Goal: Task Accomplishment & Management: Use online tool/utility

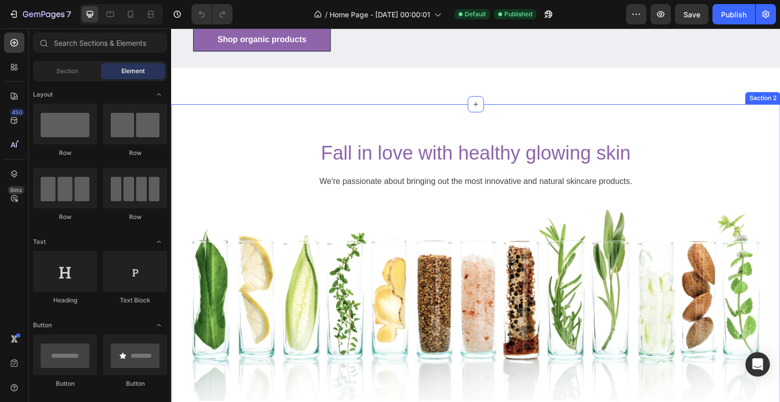
scroll to position [203, 0]
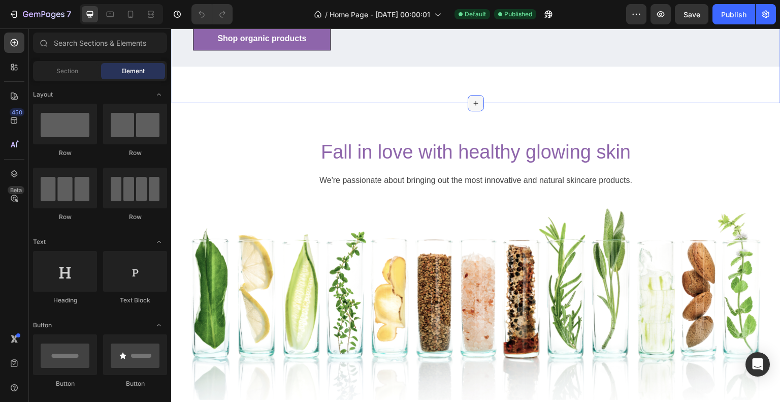
click at [472, 107] on icon at bounding box center [476, 103] width 8 height 8
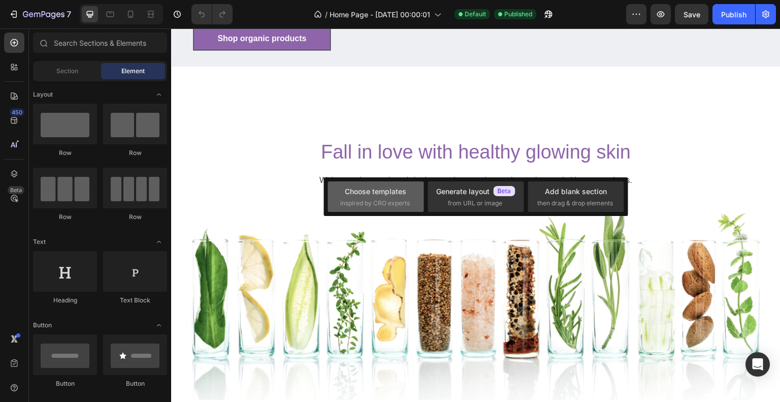
click at [395, 190] on div "Choose templates" at bounding box center [375, 191] width 61 height 11
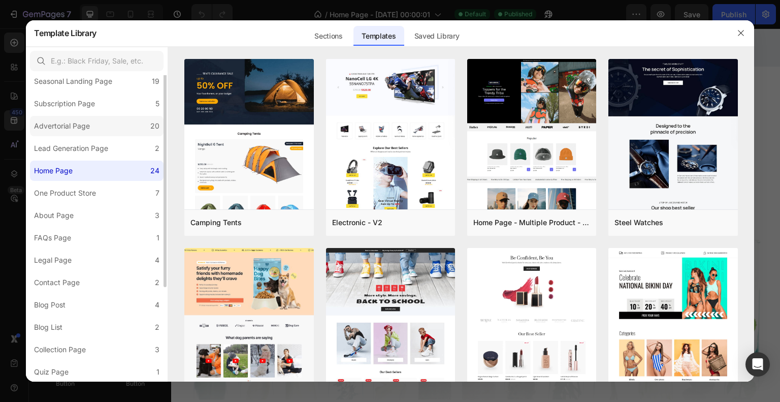
scroll to position [0, 0]
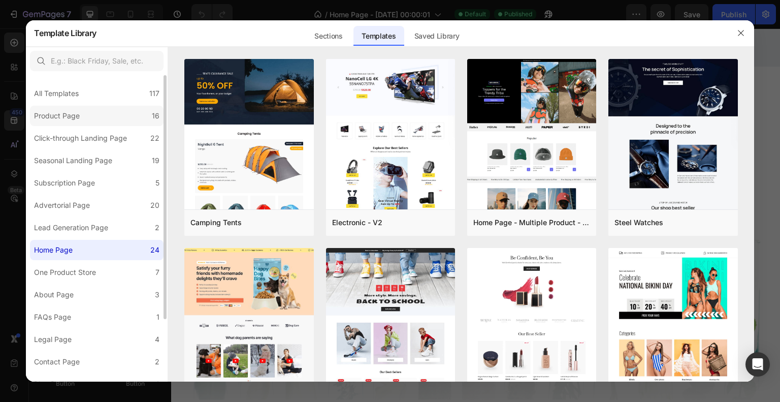
click at [96, 112] on label "Product Page 16" at bounding box center [97, 116] width 134 height 20
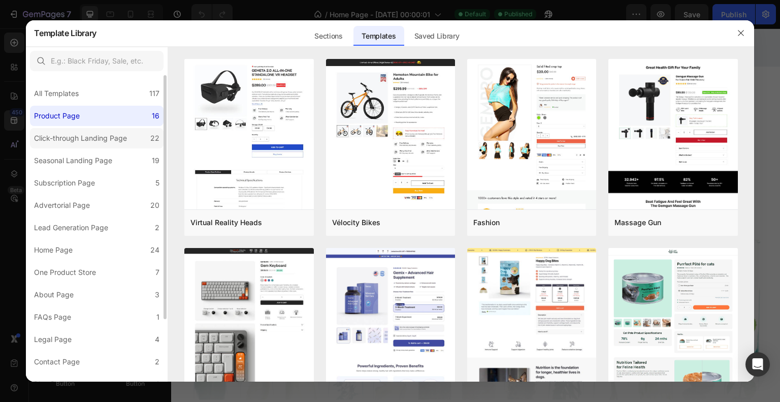
click at [102, 145] on label "Click-through Landing Page 22" at bounding box center [97, 138] width 134 height 20
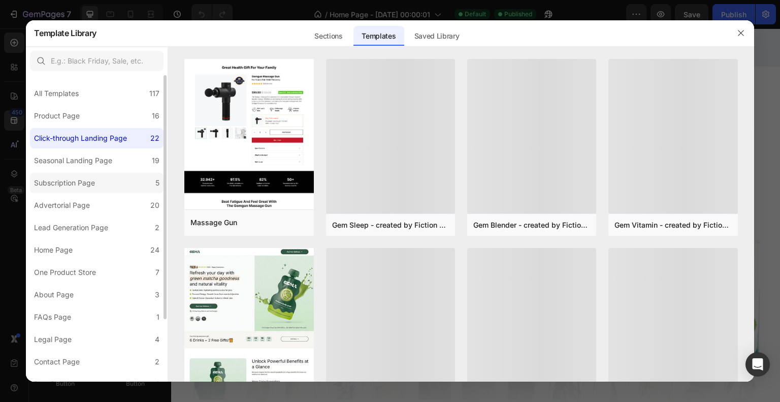
click at [89, 190] on label "Subscription Page 5" at bounding box center [97, 183] width 134 height 20
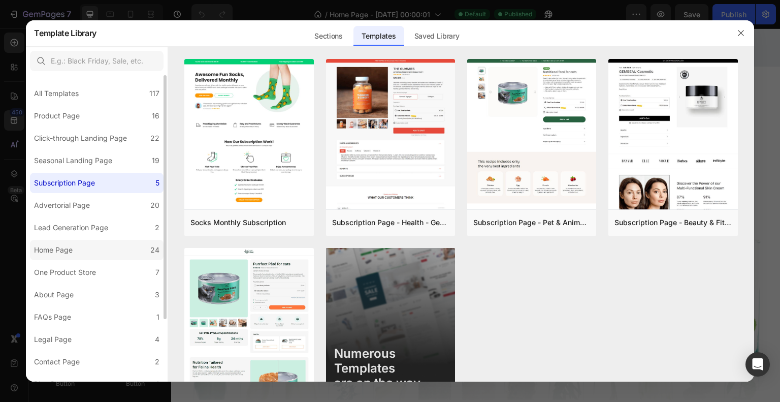
click at [75, 245] on div "Home Page" at bounding box center [55, 250] width 43 height 12
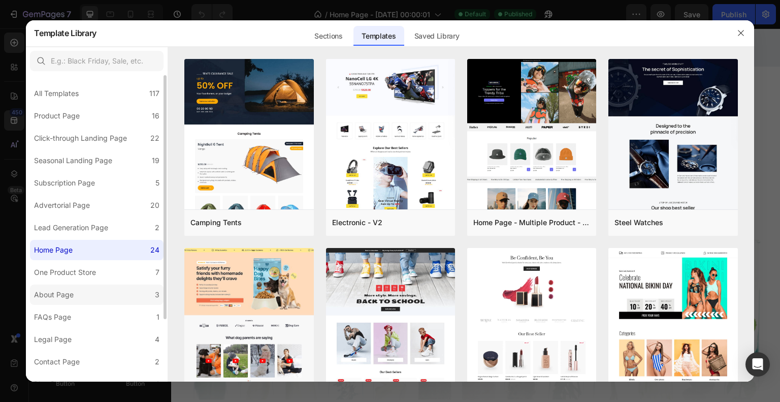
click at [75, 291] on div "About Page" at bounding box center [56, 294] width 44 height 12
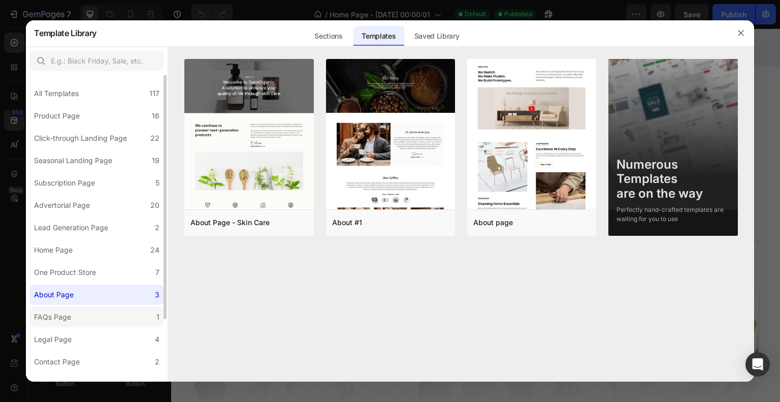
click at [77, 323] on label "FAQs Page 1" at bounding box center [97, 317] width 134 height 20
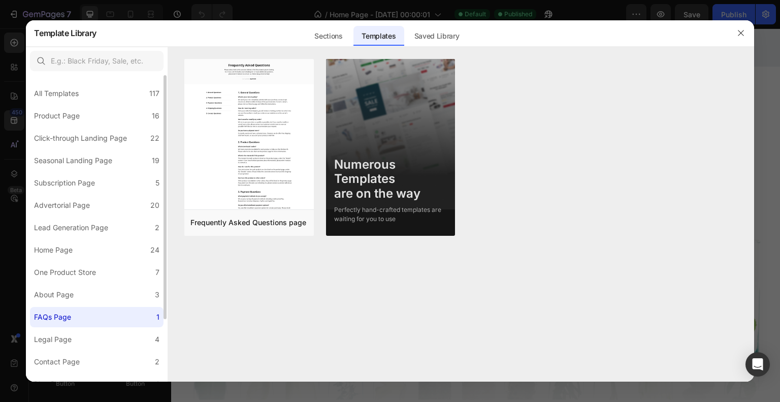
click at [81, 349] on div "All Templates 117 Product Page 16 Click-through Landing Page 22 Seasonal Landin…" at bounding box center [97, 268] width 142 height 386
click at [82, 337] on label "Legal Page 4" at bounding box center [97, 339] width 134 height 20
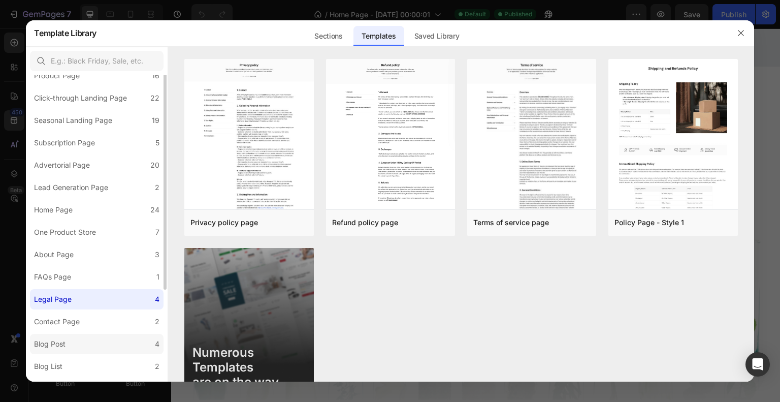
scroll to position [79, 0]
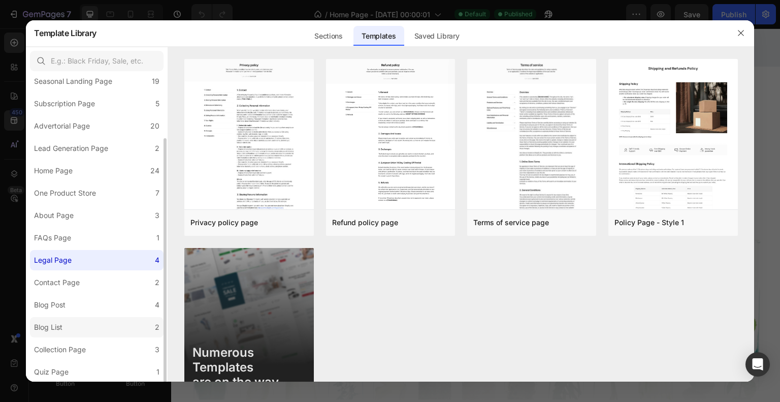
click at [88, 330] on label "Blog List 2" at bounding box center [97, 327] width 134 height 20
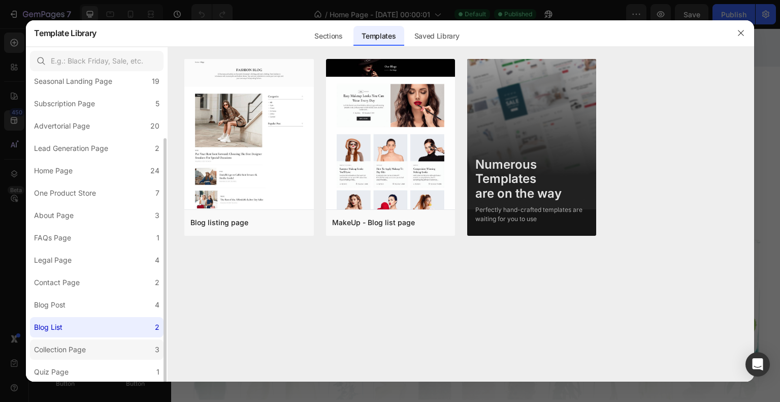
click at [91, 347] on label "Collection Page 3" at bounding box center [97, 349] width 134 height 20
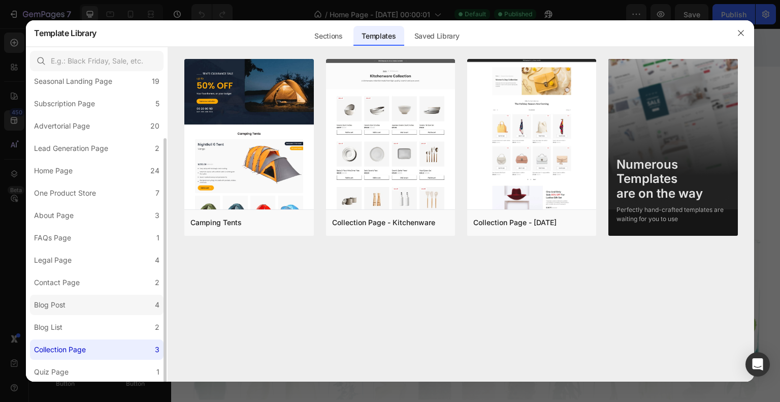
click at [112, 301] on label "Blog Post 4" at bounding box center [97, 305] width 134 height 20
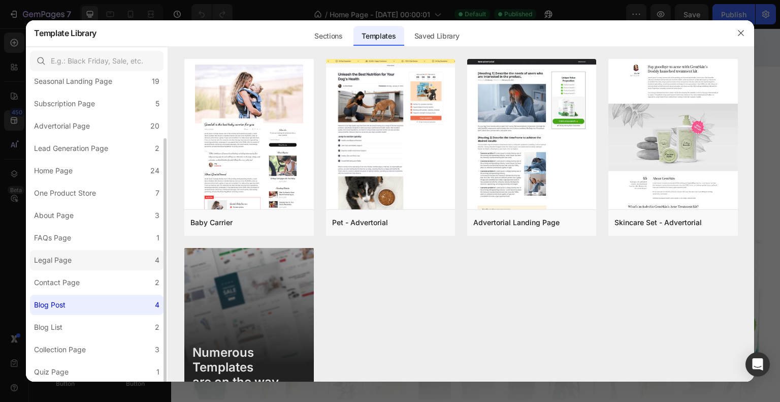
click at [111, 261] on label "Legal Page 4" at bounding box center [97, 260] width 134 height 20
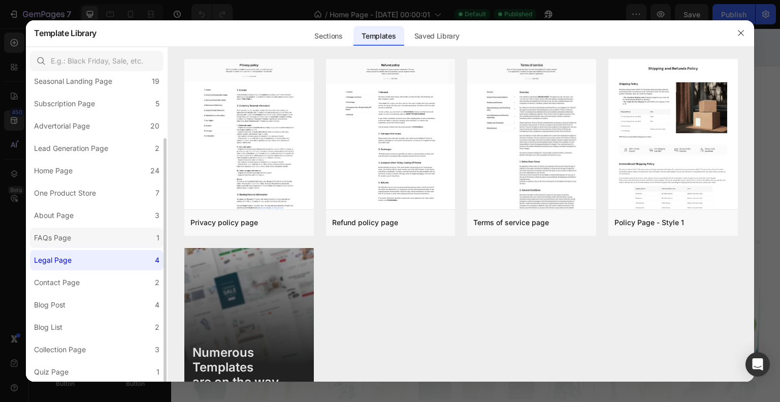
click at [110, 235] on label "FAQs Page 1" at bounding box center [97, 238] width 134 height 20
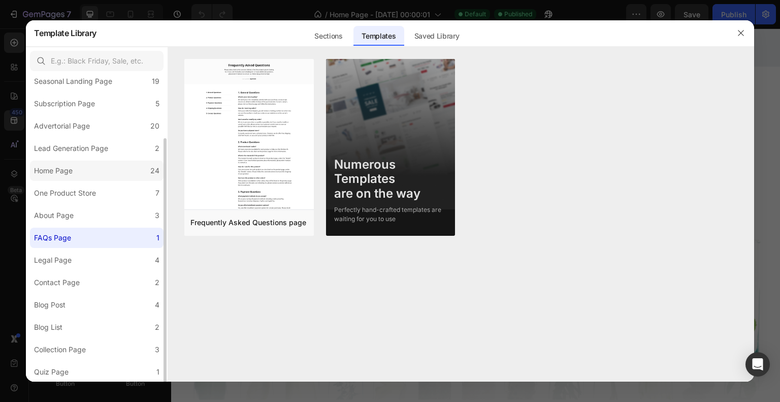
click at [101, 177] on label "Home Page 24" at bounding box center [97, 170] width 134 height 20
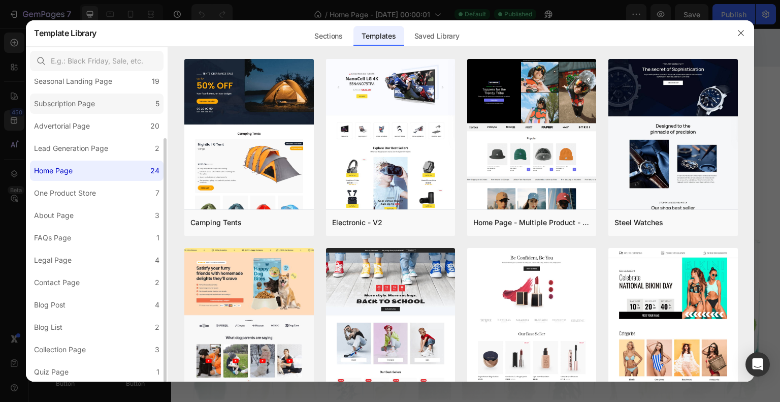
click at [107, 101] on label "Subscription Page 5" at bounding box center [97, 103] width 134 height 20
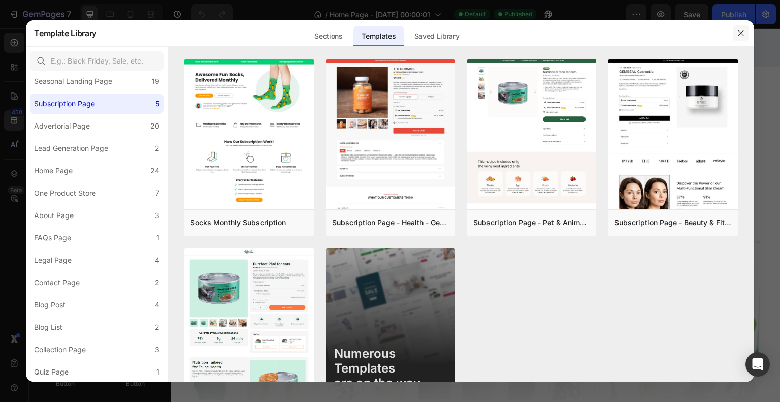
click at [737, 35] on icon "button" at bounding box center [741, 33] width 8 height 8
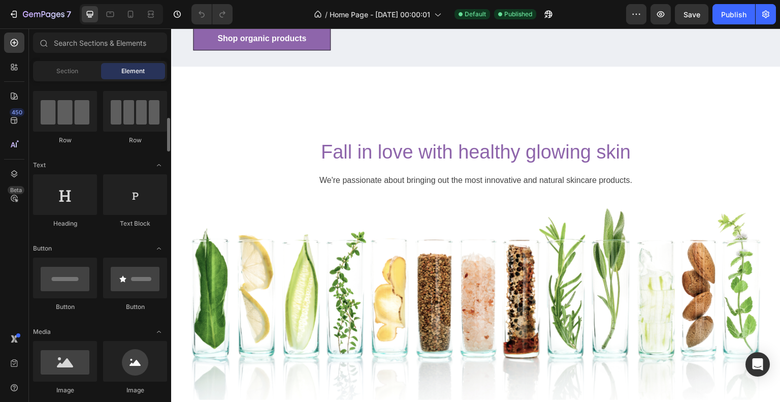
scroll to position [0, 0]
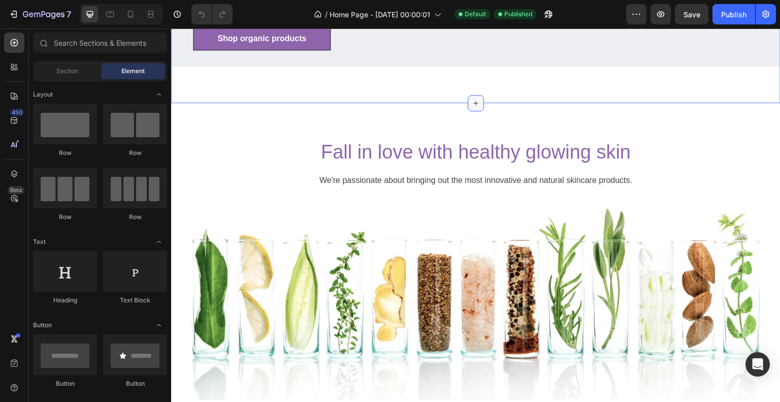
click at [473, 107] on icon at bounding box center [476, 103] width 8 height 8
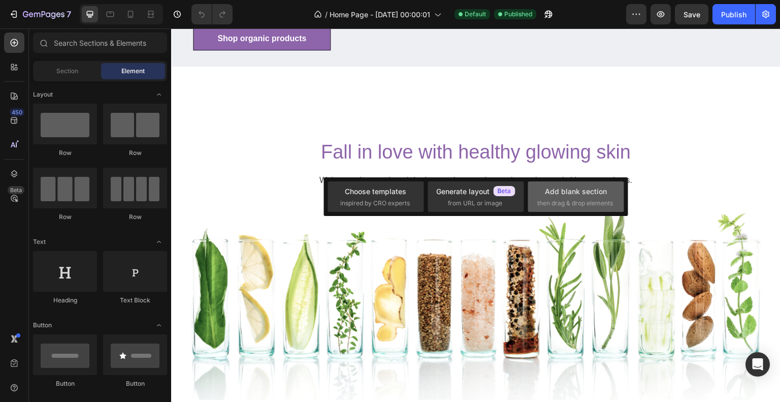
click at [551, 203] on span "then drag & drop elements" at bounding box center [575, 203] width 76 height 9
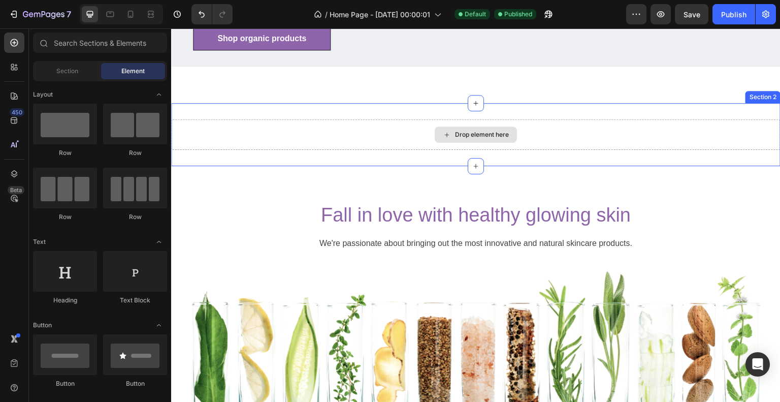
click at [490, 139] on div "Drop element here" at bounding box center [482, 135] width 54 height 8
click at [486, 139] on div "Drop element here" at bounding box center [482, 135] width 54 height 8
click at [490, 139] on div "Drop element here" at bounding box center [482, 135] width 54 height 8
click at [491, 139] on div "Drop element here" at bounding box center [482, 135] width 54 height 8
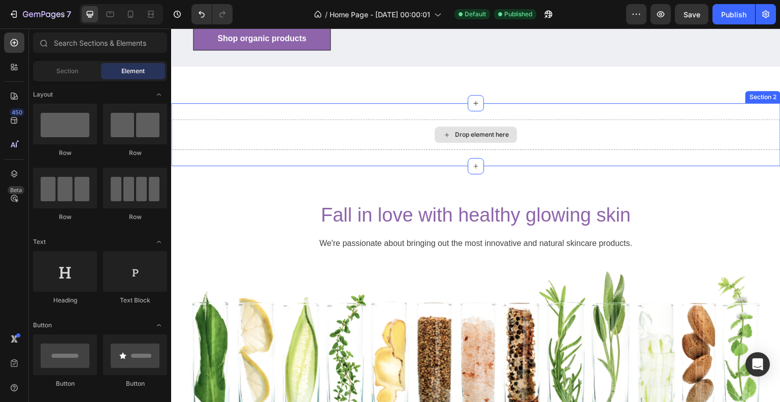
click at [491, 139] on div "Drop element here" at bounding box center [482, 135] width 54 height 8
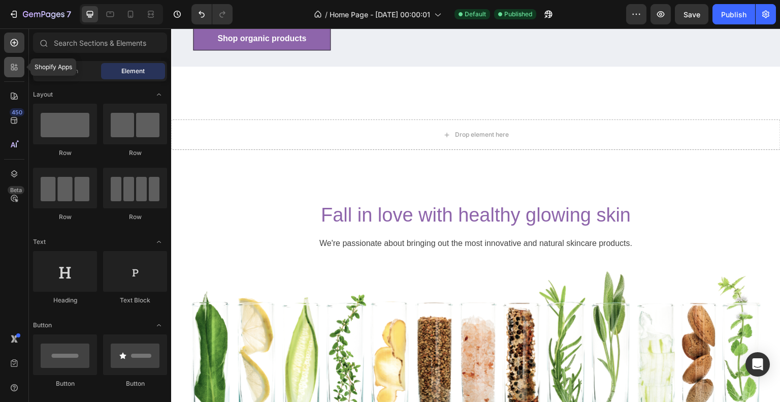
click at [16, 65] on icon at bounding box center [16, 65] width 3 height 3
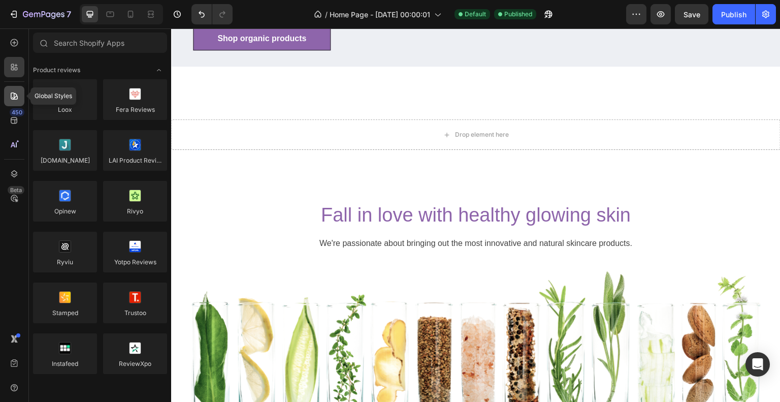
click at [22, 98] on div at bounding box center [14, 96] width 20 height 20
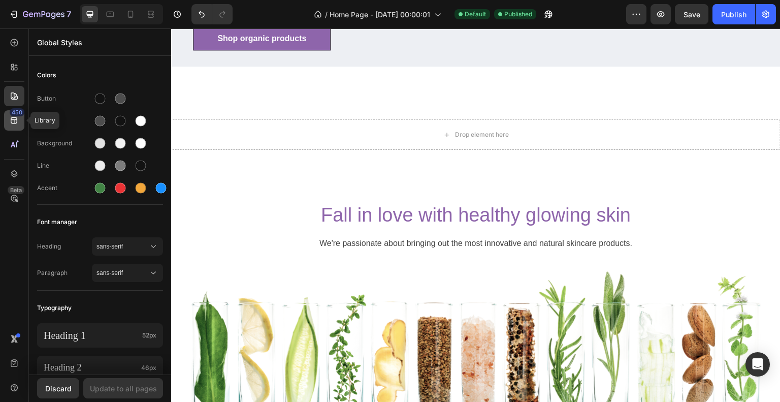
click at [11, 120] on icon at bounding box center [14, 120] width 10 height 10
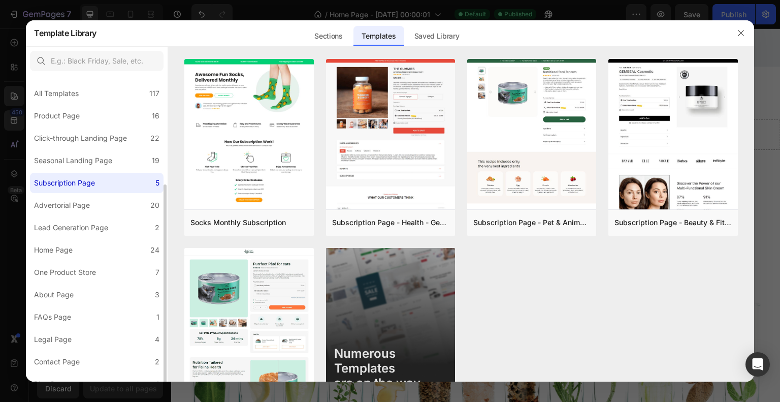
scroll to position [79, 0]
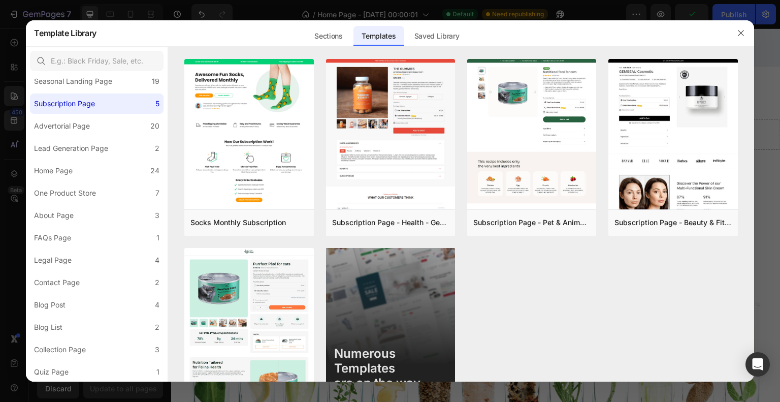
click at [7, 70] on div at bounding box center [390, 201] width 780 height 402
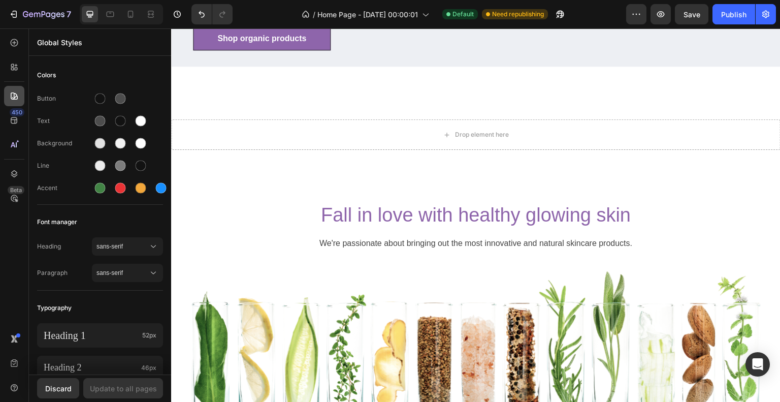
drag, startPoint x: 14, startPoint y: 69, endPoint x: 16, endPoint y: 89, distance: 20.9
click at [16, 89] on div "450 Beta" at bounding box center [14, 181] width 20 height 296
click at [20, 46] on div at bounding box center [14, 43] width 20 height 20
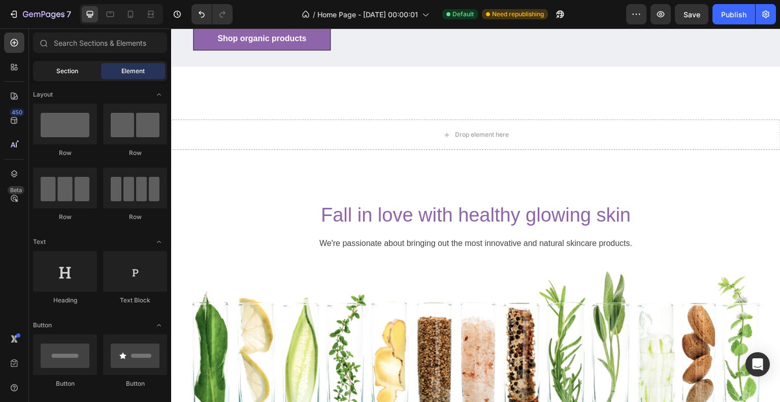
click at [76, 70] on span "Section" at bounding box center [67, 71] width 22 height 9
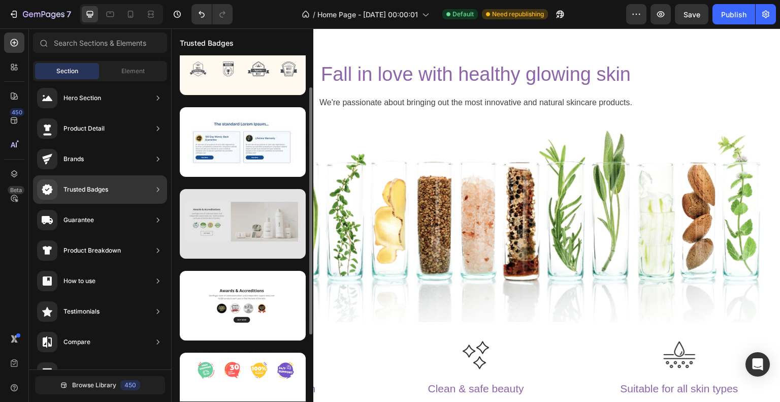
scroll to position [0, 0]
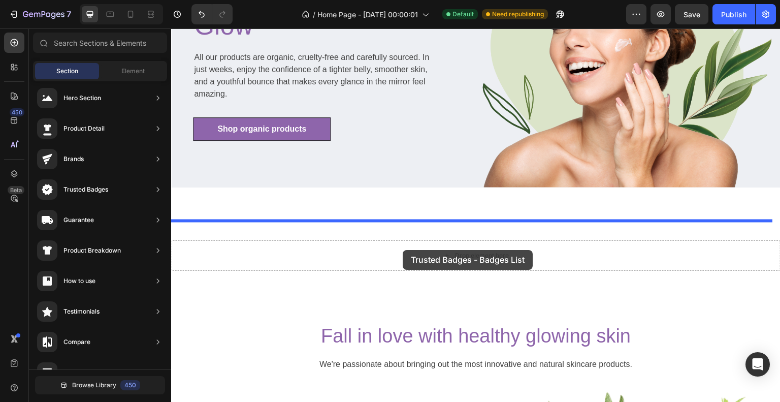
drag, startPoint x: 414, startPoint y: 124, endPoint x: 403, endPoint y: 250, distance: 126.5
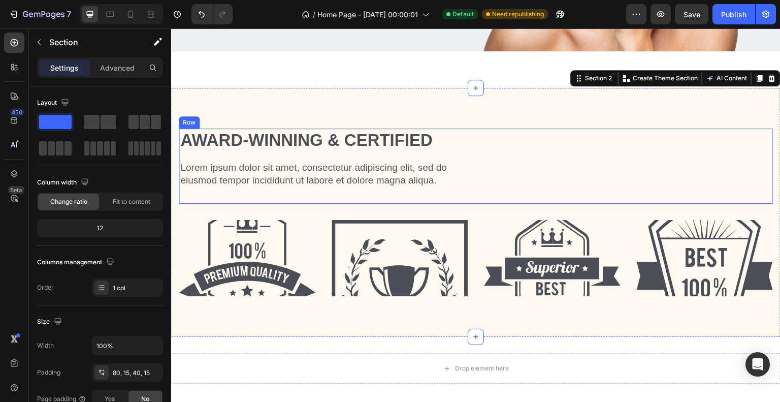
scroll to position [279, 0]
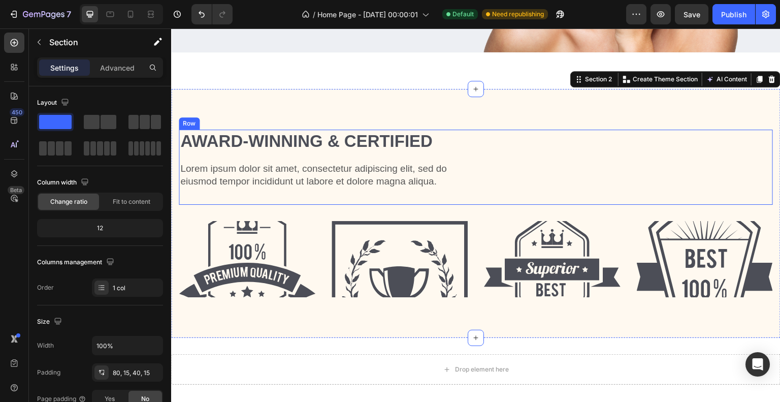
click at [522, 139] on div "Award-winning & Certified Heading Lorem ipsum dolor sit amet, consectetur adipi…" at bounding box center [476, 167] width 594 height 75
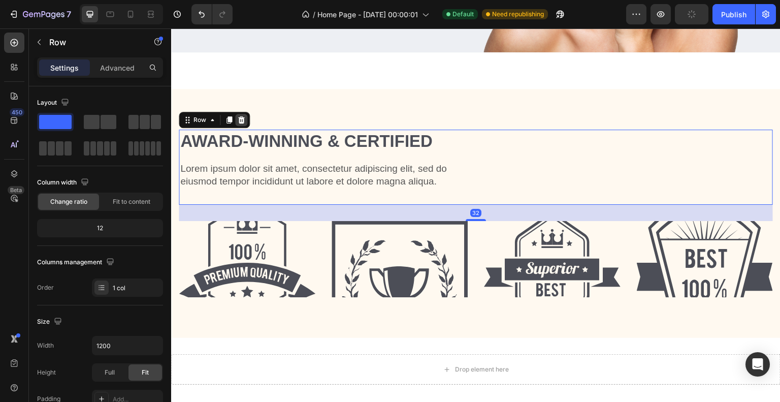
click at [244, 116] on icon at bounding box center [241, 120] width 8 height 8
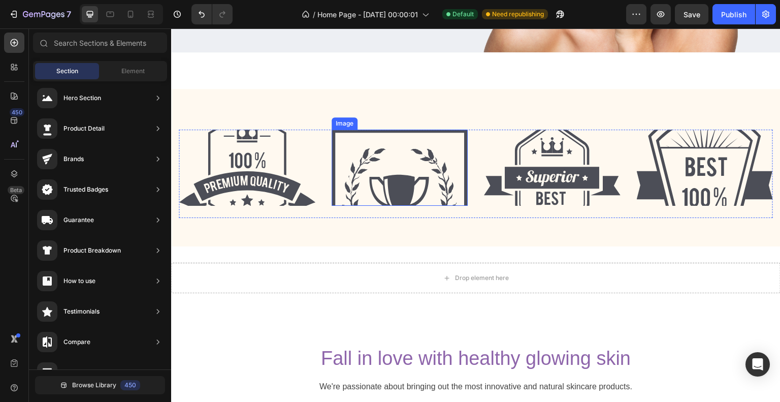
click at [420, 185] on img at bounding box center [400, 168] width 137 height 76
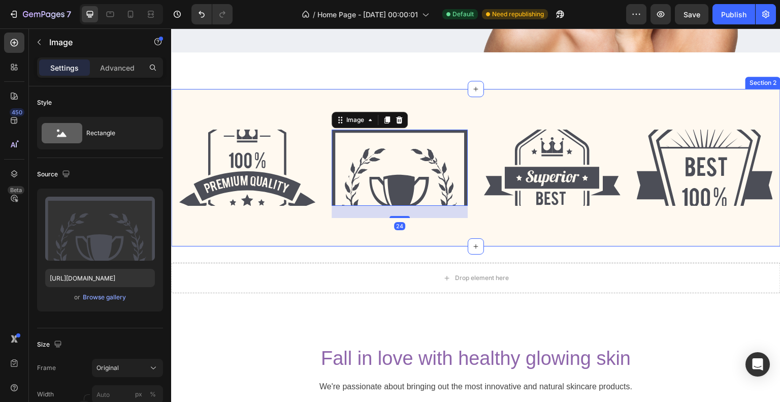
click at [587, 96] on div "Image Image 24 Image Image Row Section 2" at bounding box center [475, 167] width 609 height 157
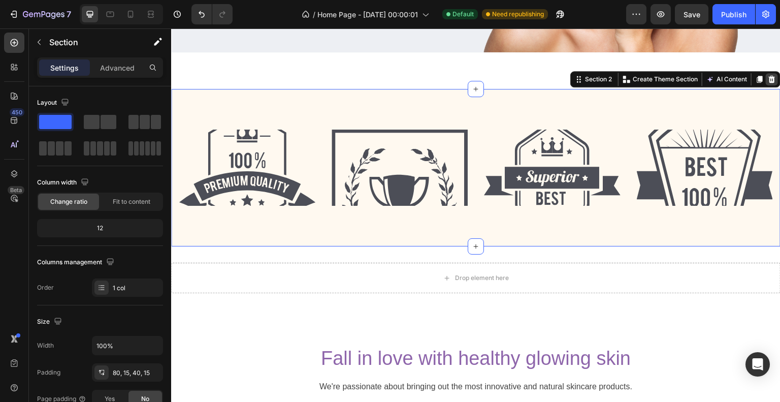
click at [768, 79] on icon at bounding box center [772, 79] width 8 height 8
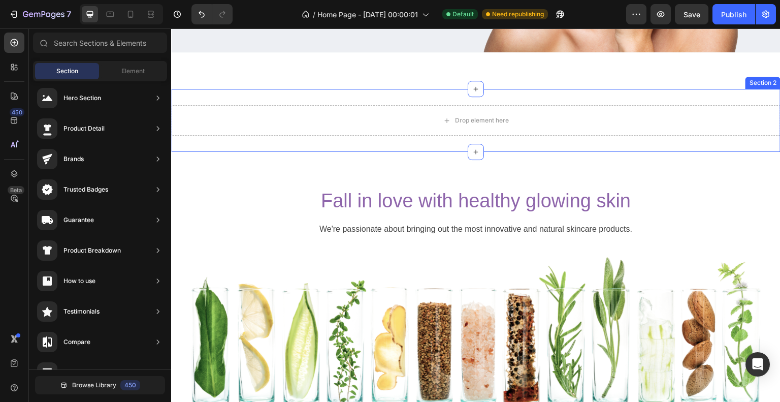
click at [566, 95] on div "Drop element here Section 2" at bounding box center [475, 120] width 609 height 63
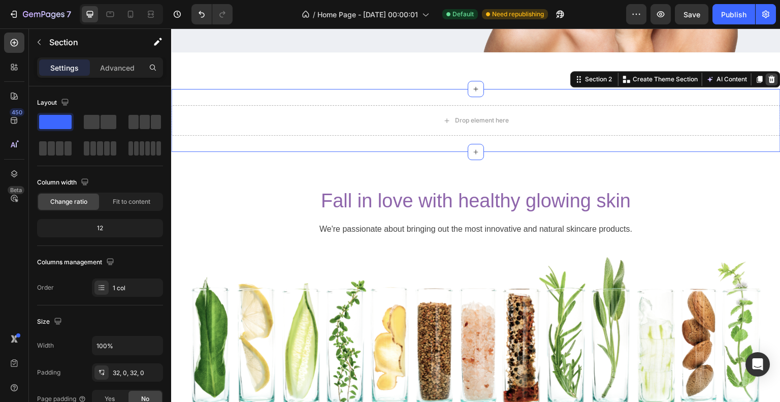
click at [769, 76] on icon at bounding box center [772, 79] width 7 height 7
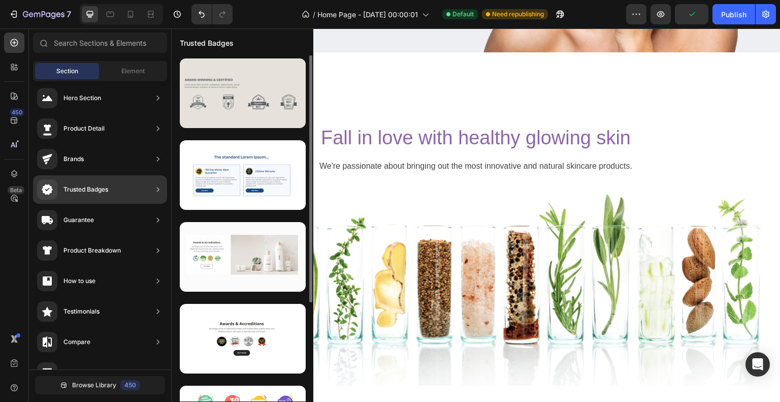
click at [239, 104] on div at bounding box center [243, 93] width 126 height 70
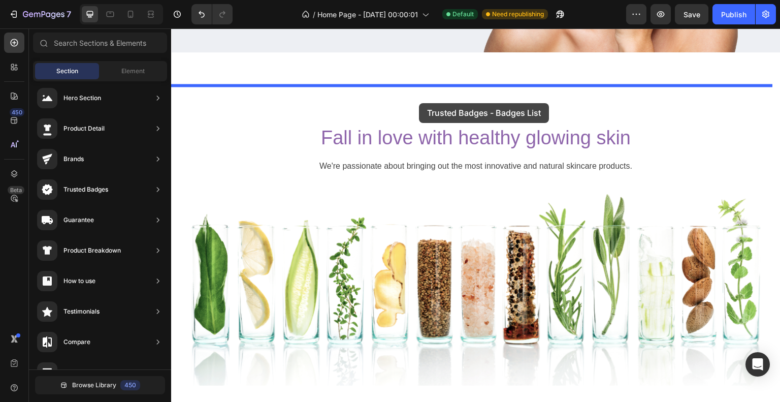
drag, startPoint x: 417, startPoint y: 134, endPoint x: 421, endPoint y: 104, distance: 30.2
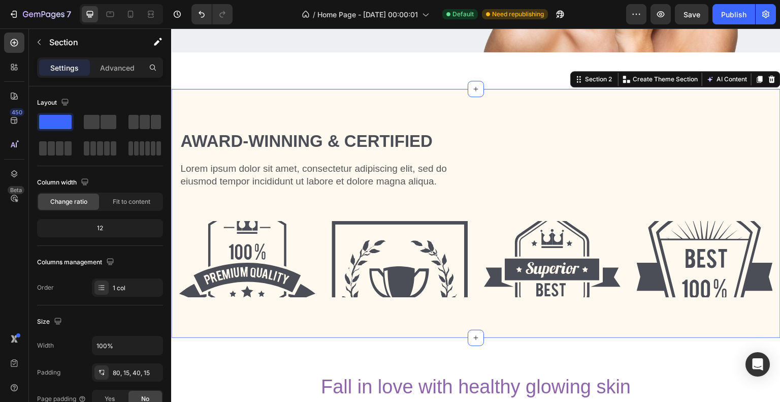
click at [611, 117] on div "Award-winning & Certified Heading Lorem ipsum dolor sit amet, consectetur adipi…" at bounding box center [475, 213] width 609 height 249
click at [769, 80] on div at bounding box center [772, 79] width 12 height 12
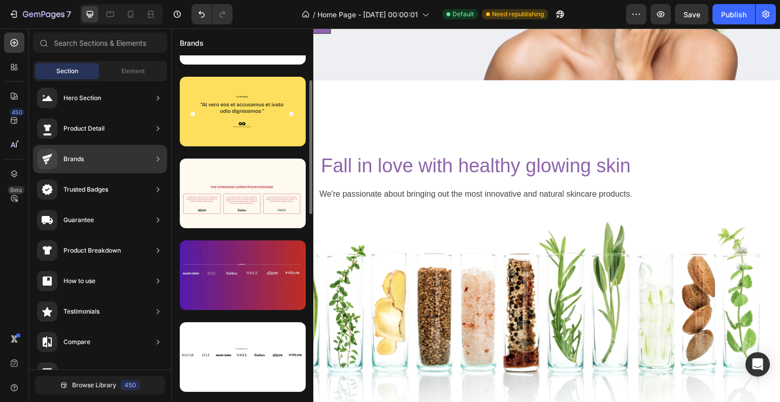
scroll to position [64, 0]
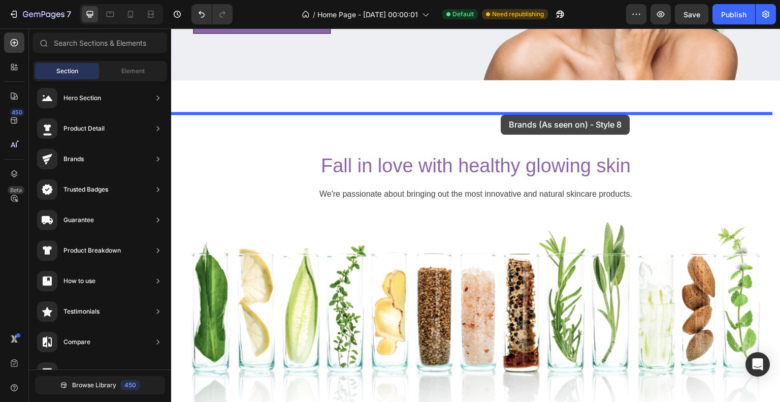
drag, startPoint x: 417, startPoint y: 299, endPoint x: 501, endPoint y: 120, distance: 197.9
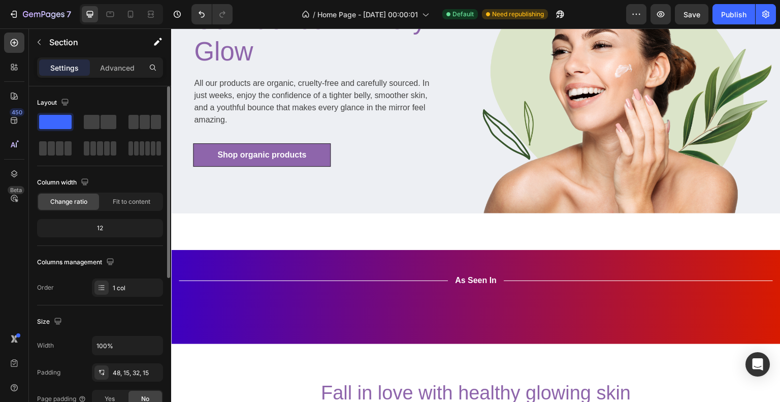
scroll to position [118, 0]
click at [105, 69] on p "Advanced" at bounding box center [117, 67] width 35 height 11
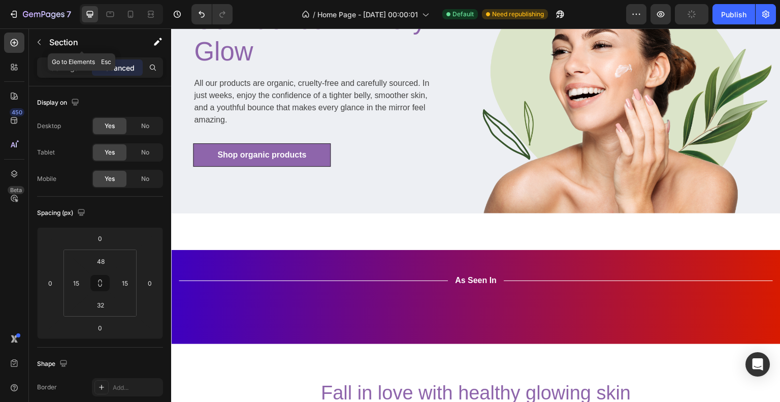
click at [42, 42] on icon "button" at bounding box center [39, 42] width 8 height 8
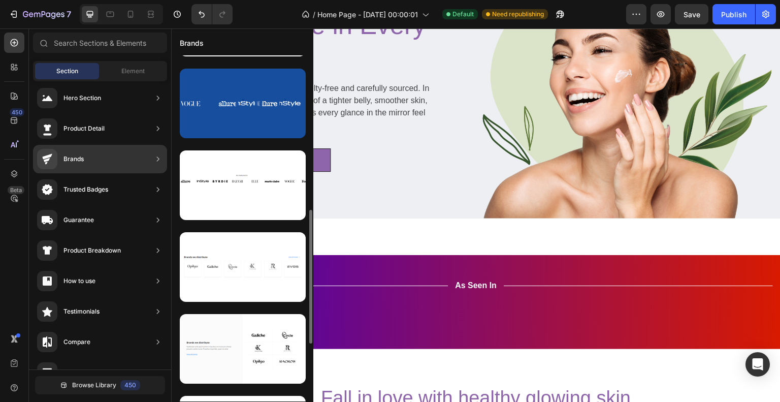
scroll to position [0, 0]
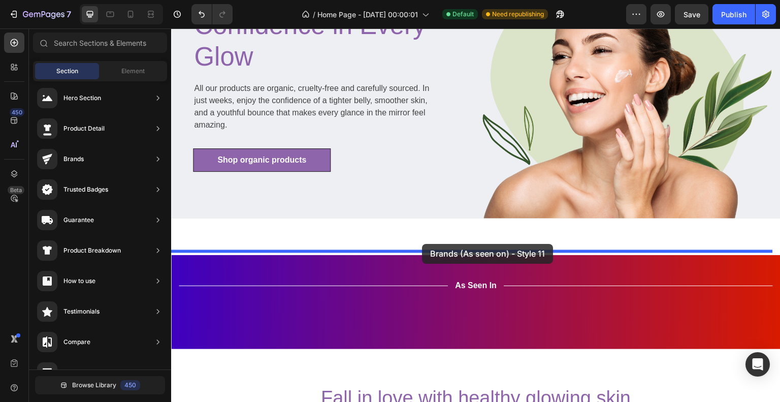
drag, startPoint x: 410, startPoint y: 212, endPoint x: 428, endPoint y: 248, distance: 39.5
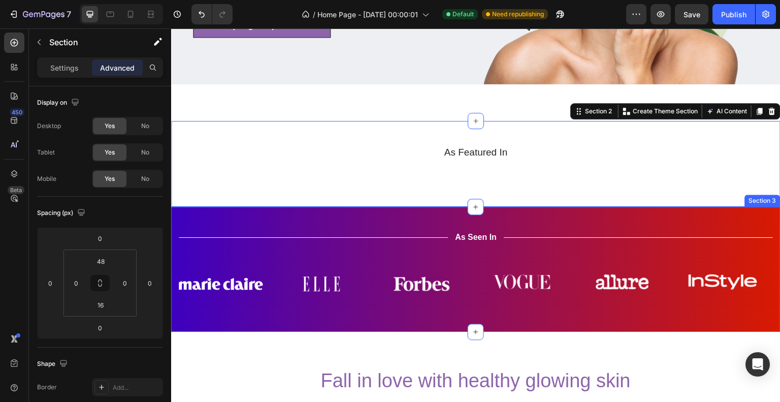
scroll to position [247, 0]
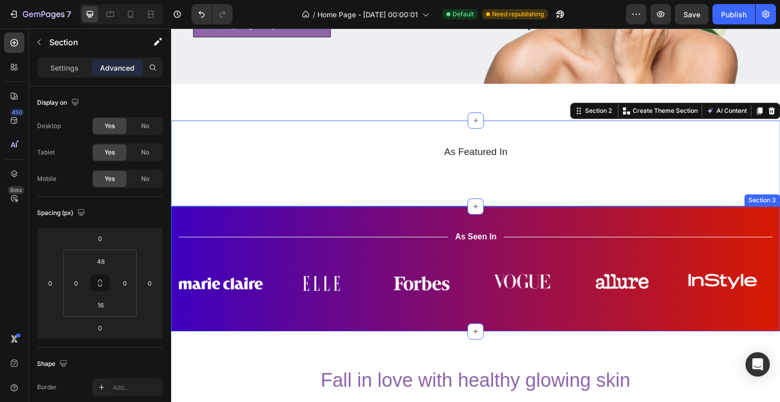
click at [582, 244] on div "Title Line As Seen In Text Block Title Line Row Image Image Image Image Image I…" at bounding box center [475, 268] width 609 height 125
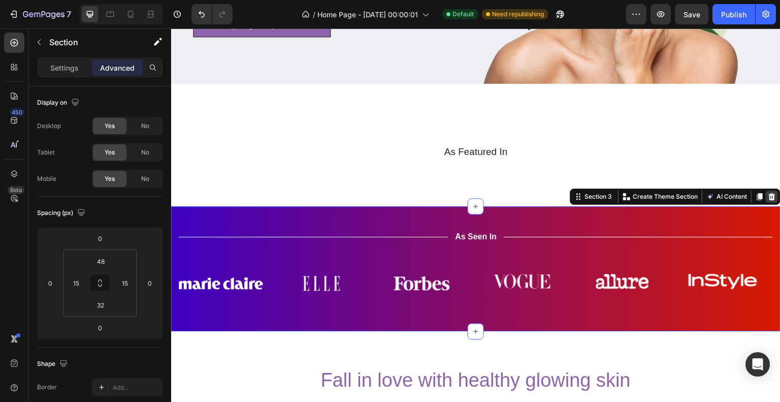
click at [768, 201] on icon at bounding box center [772, 196] width 8 height 8
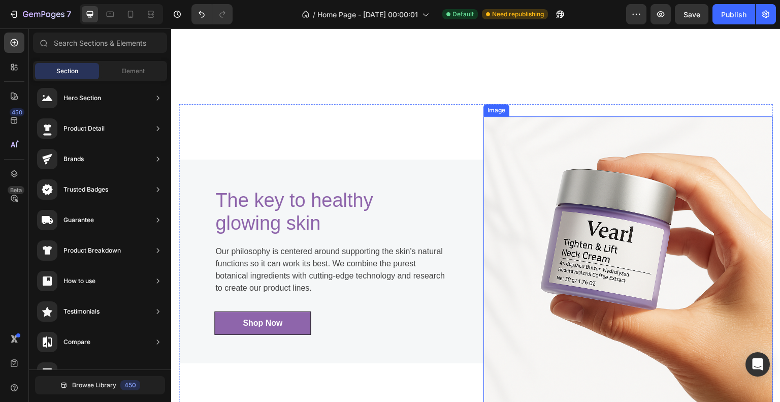
scroll to position [1102, 0]
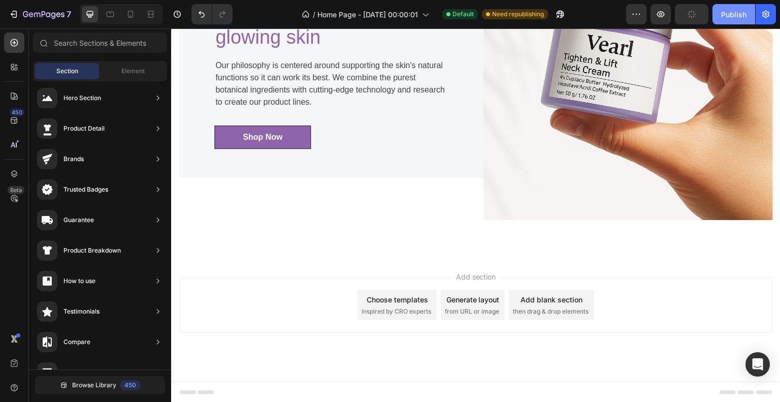
click at [731, 14] on div "Publish" at bounding box center [733, 14] width 25 height 11
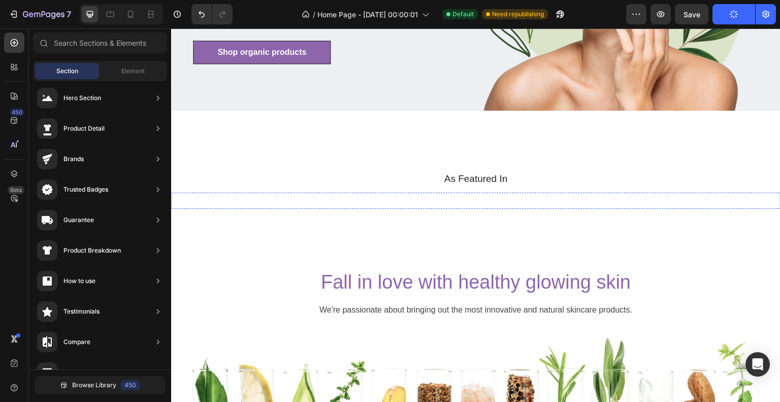
scroll to position [221, 0]
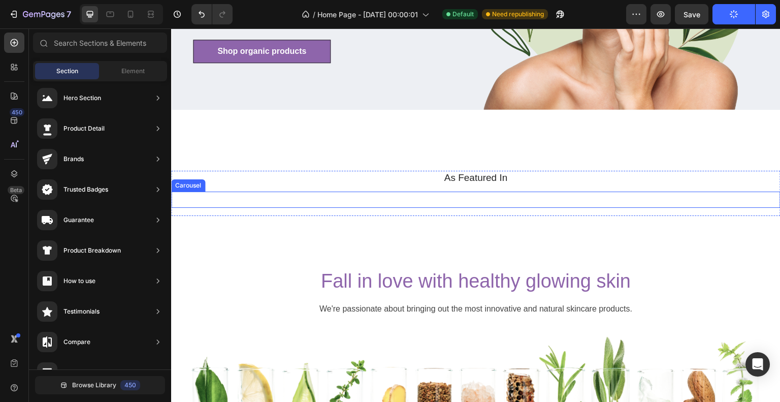
click at [352, 191] on div "Image Image Image Image Image Image Image Image Carousel" at bounding box center [475, 199] width 609 height 16
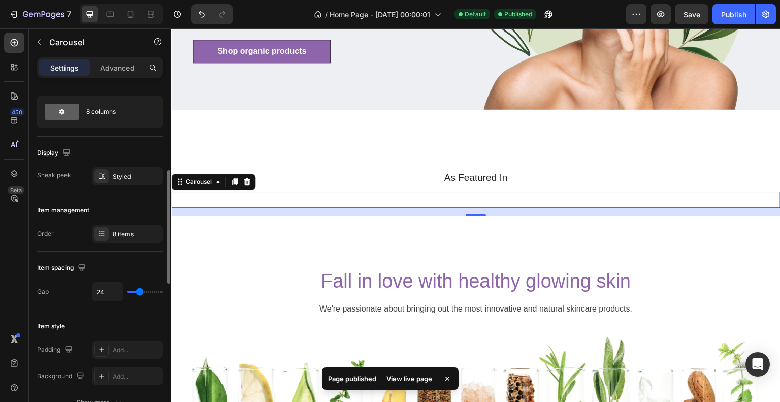
scroll to position [0, 0]
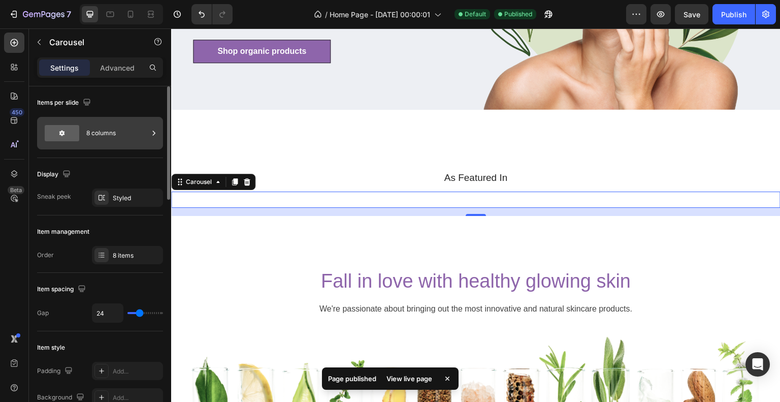
click at [105, 130] on div "8 columns" at bounding box center [117, 132] width 62 height 23
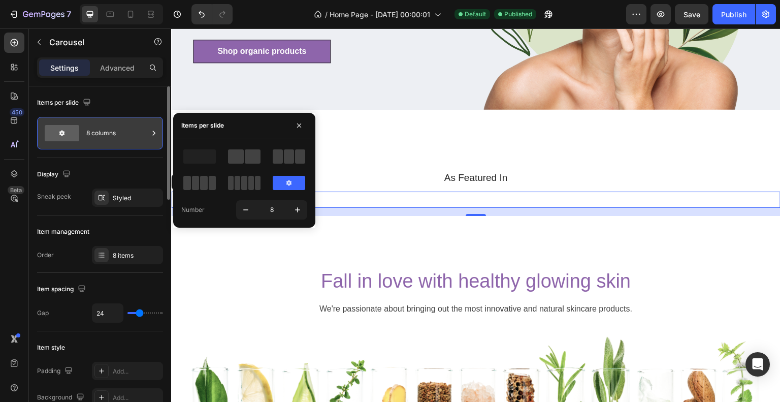
click at [105, 130] on div "8 columns" at bounding box center [117, 132] width 62 height 23
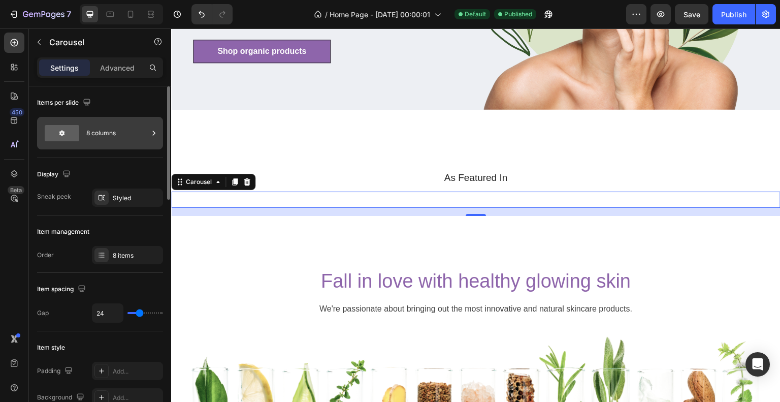
click at [130, 134] on div "8 columns" at bounding box center [117, 132] width 62 height 23
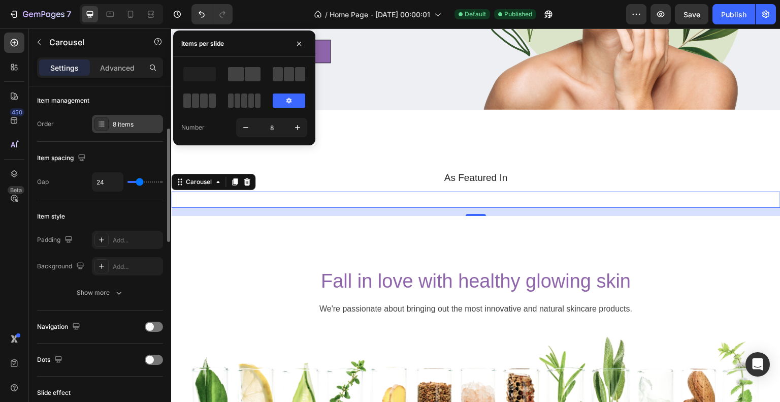
scroll to position [132, 0]
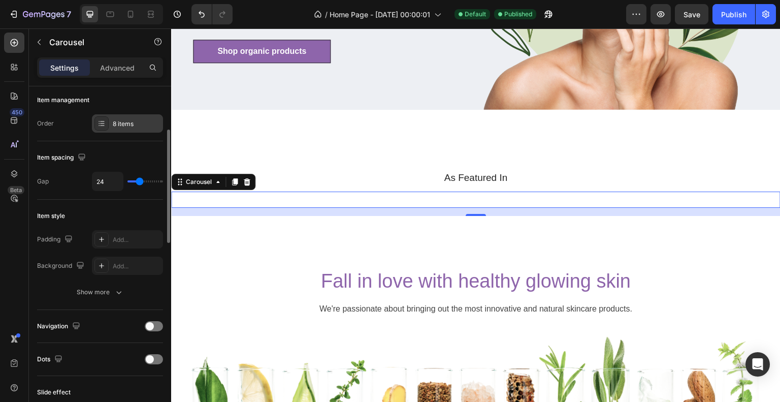
click at [135, 121] on div "8 items" at bounding box center [137, 123] width 48 height 9
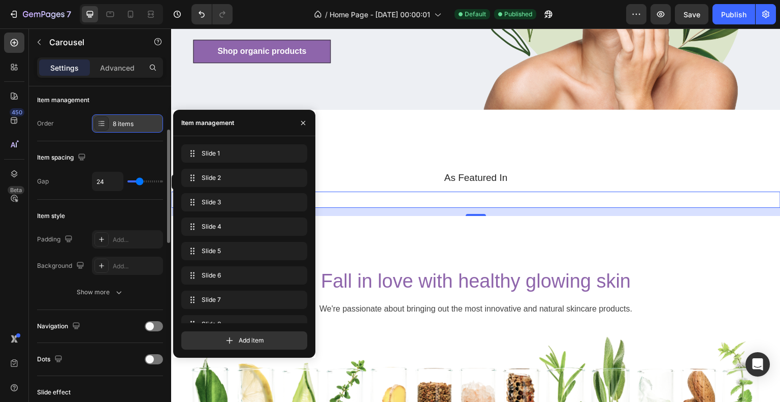
click at [135, 122] on div "8 items" at bounding box center [137, 123] width 48 height 9
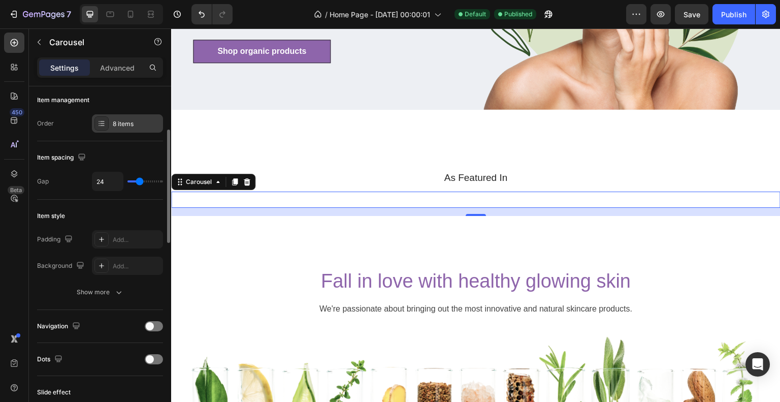
click at [135, 122] on div "8 items" at bounding box center [137, 123] width 48 height 9
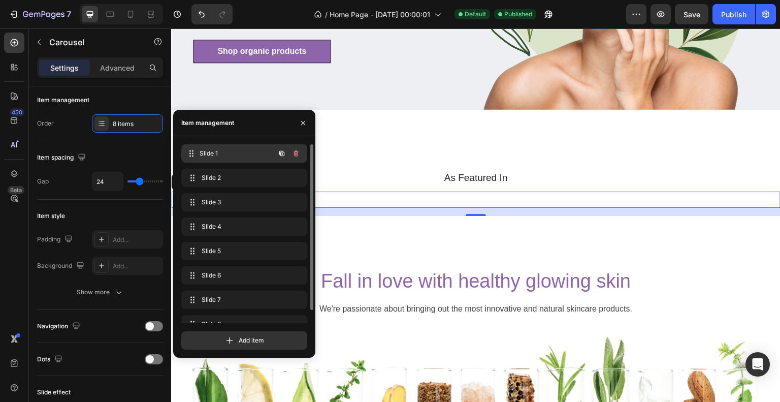
click at [201, 155] on div "Slide 1 Slide 1" at bounding box center [229, 153] width 89 height 14
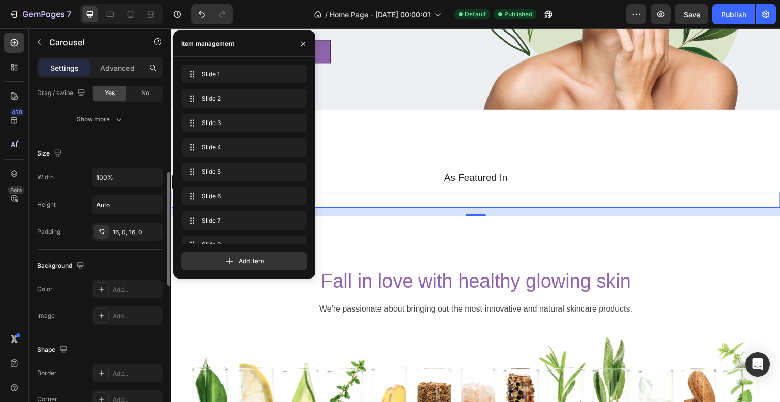
scroll to position [701, 0]
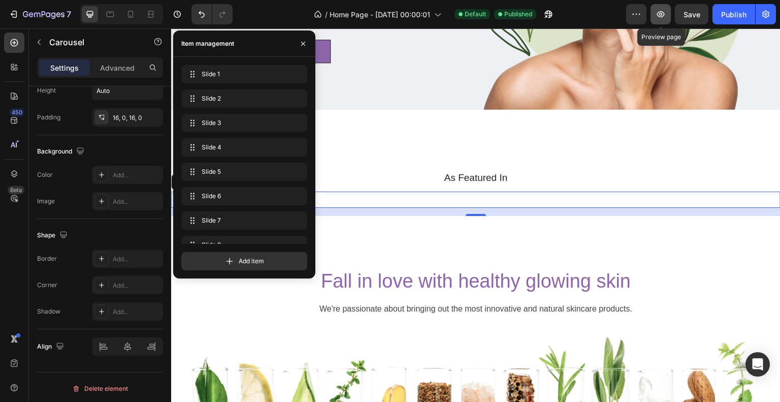
click at [662, 12] on icon "button" at bounding box center [661, 14] width 10 height 10
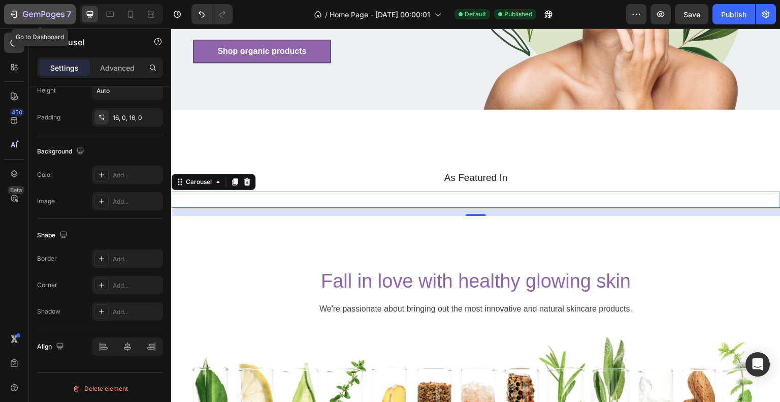
click at [10, 8] on div "7" at bounding box center [40, 14] width 62 height 12
